Goal: Information Seeking & Learning: Learn about a topic

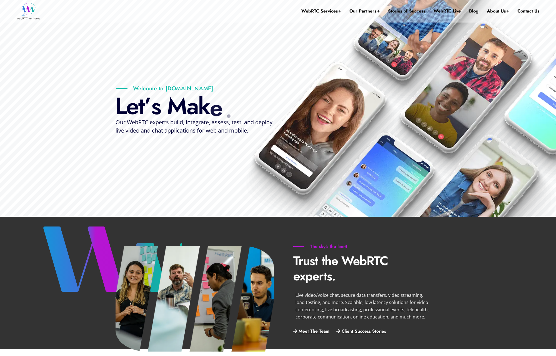
click at [468, 11] on ul "WebRTC Services Assess Build Integrate Test Manage Video Call Starter Kit Combi…" at bounding box center [420, 11] width 238 height 30
click at [470, 11] on link "Blog" at bounding box center [473, 11] width 9 height 22
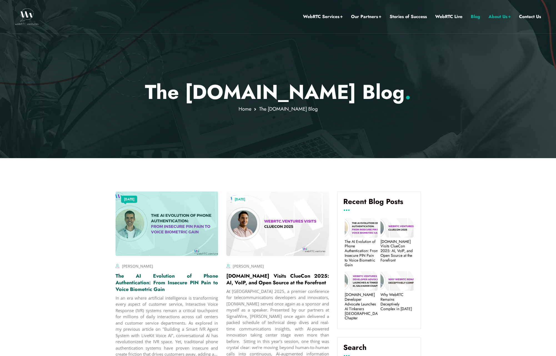
click at [191, 279] on link "The AI Evolution of Phone Authentication: From Insecure PIN Pain to Voice Biome…" at bounding box center [166, 282] width 103 height 21
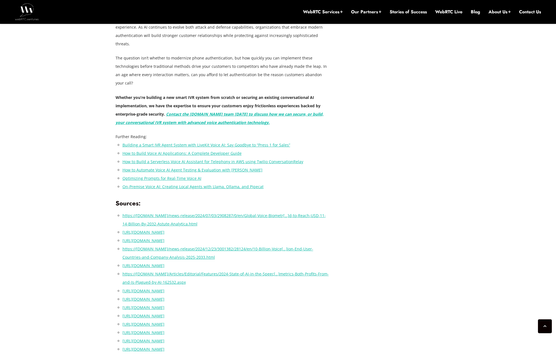
scroll to position [1504, 0]
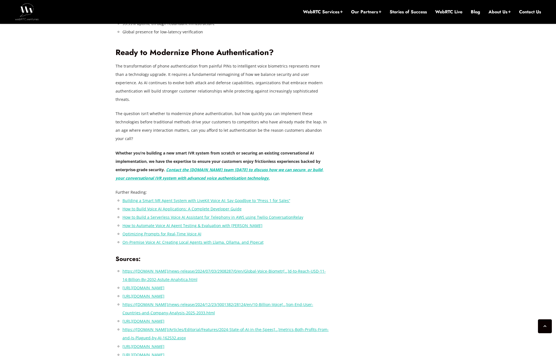
click at [268, 198] on link "Building a Smart IVR Agent System with LiveKit Voice AI: Say Goodbye to “Press …" at bounding box center [206, 200] width 168 height 5
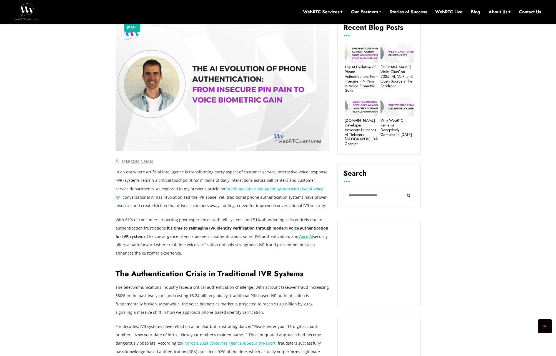
scroll to position [0, 0]
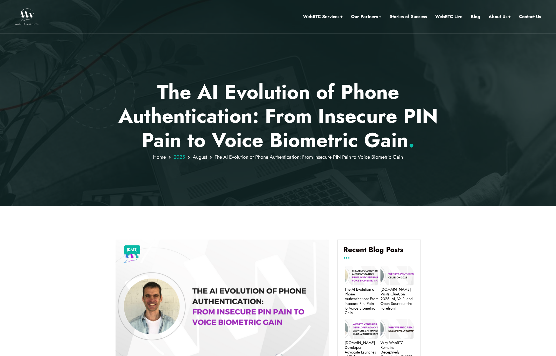
click at [183, 158] on span "2025" at bounding box center [178, 156] width 11 height 7
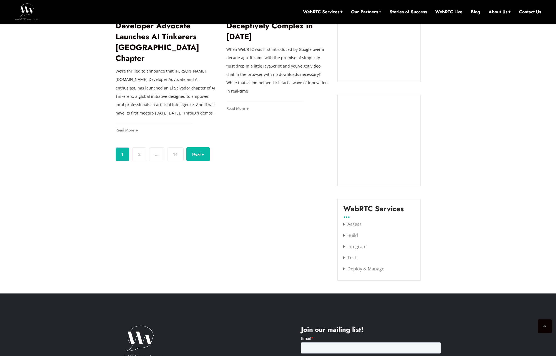
scroll to position [561, 0]
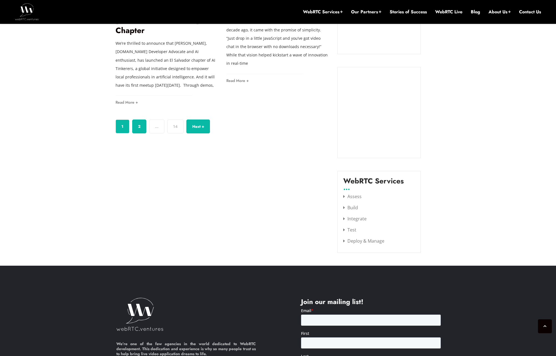
click at [137, 126] on link "2" at bounding box center [139, 126] width 14 height 14
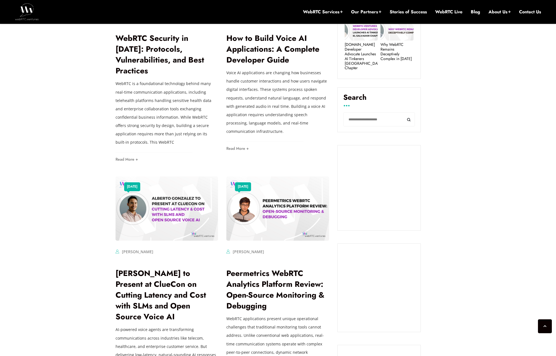
scroll to position [339, 0]
